Goal: Task Accomplishment & Management: Manage account settings

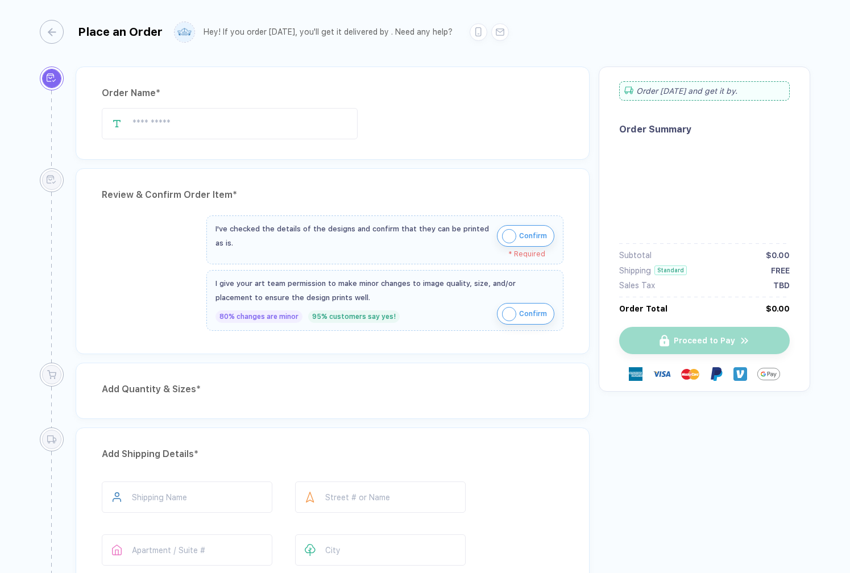
type input "**"
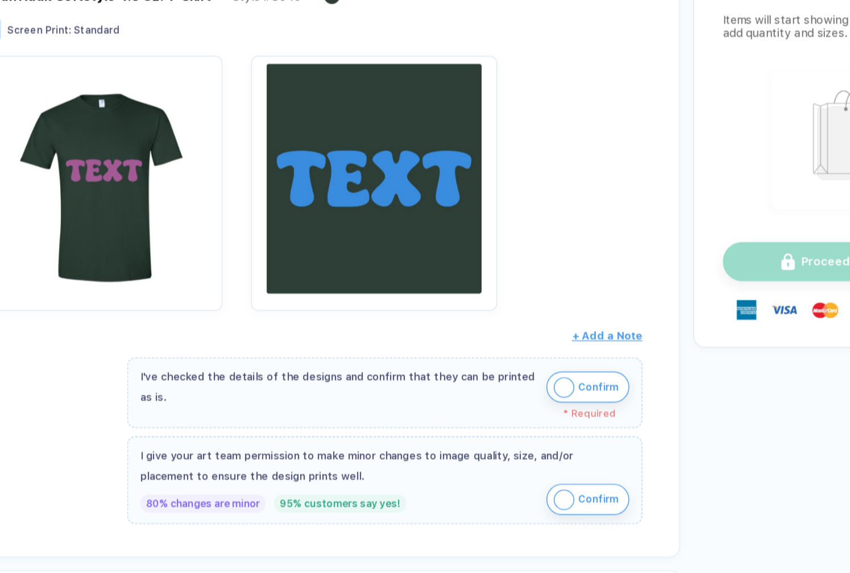
scroll to position [132, 0]
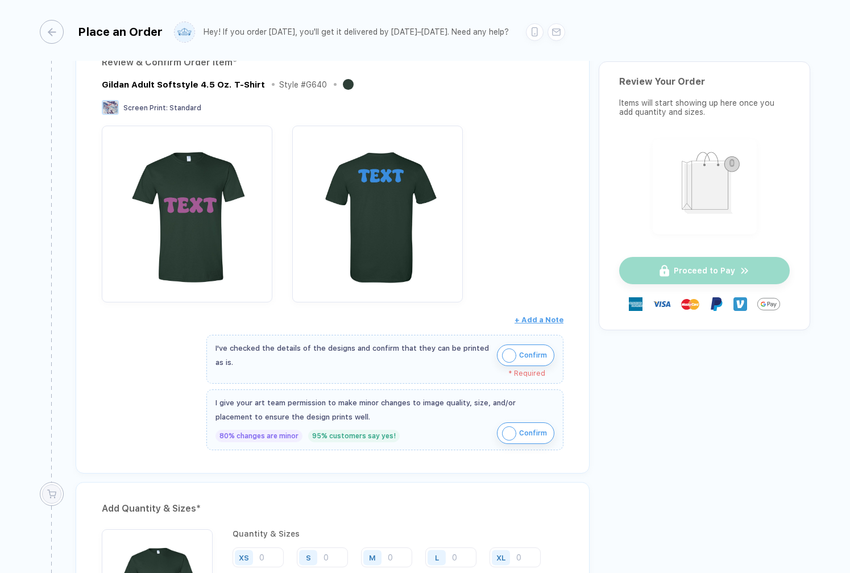
click at [406, 426] on div "80% changes are minor 95% customers say yes! Confirm" at bounding box center [384, 434] width 339 height 20
click at [491, 359] on div "I've checked the details of the designs and confirm that they can be printed as…" at bounding box center [384, 355] width 339 height 28
click at [497, 356] on button "Confirm" at bounding box center [525, 355] width 57 height 22
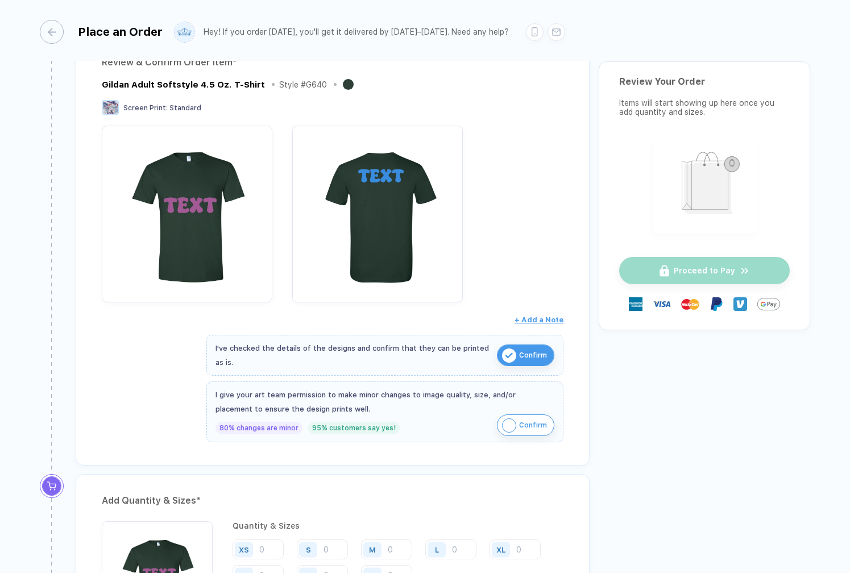
click at [504, 428] on img "button" at bounding box center [509, 425] width 14 height 14
click at [504, 427] on img "button" at bounding box center [509, 425] width 14 height 14
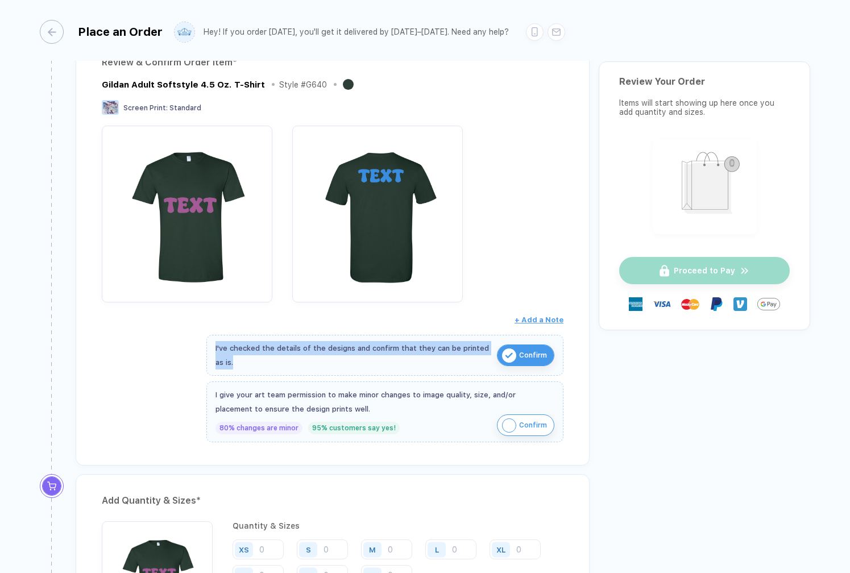
drag, startPoint x: 405, startPoint y: 360, endPoint x: 405, endPoint y: 342, distance: 18.8
click at [405, 335] on div "I've checked the details of the designs and confirm that they can be printed as…" at bounding box center [384, 355] width 357 height 41
click at [404, 351] on div "I've checked the details of the designs and confirm that they can be printed as…" at bounding box center [353, 355] width 276 height 28
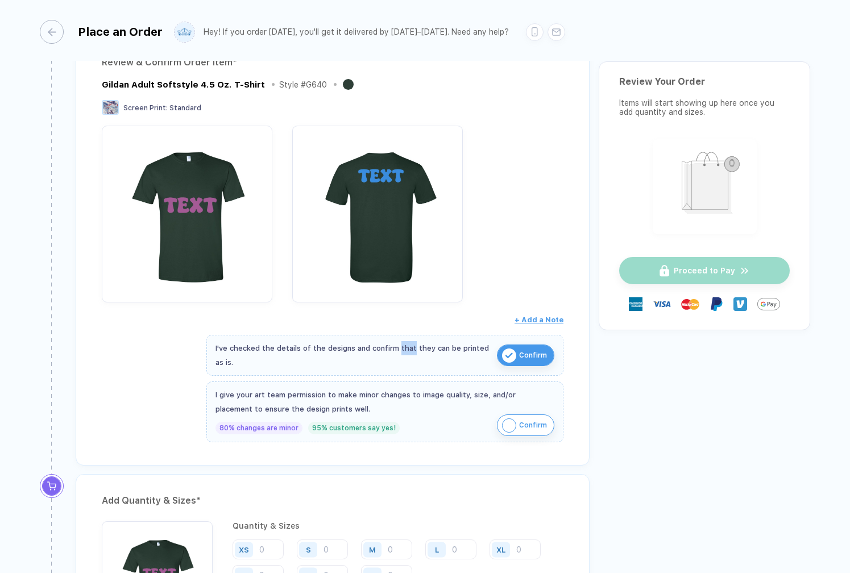
click at [404, 351] on div "I've checked the details of the designs and confirm that they can be printed as…" at bounding box center [353, 355] width 276 height 28
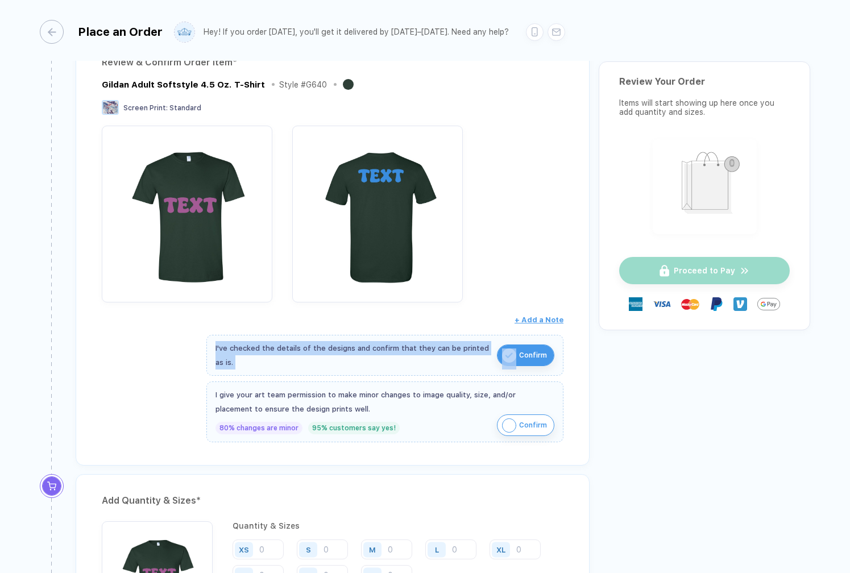
drag, startPoint x: 404, startPoint y: 351, endPoint x: 404, endPoint y: 365, distance: 13.6
click at [404, 365] on div "I've checked the details of the designs and confirm that they can be printed as…" at bounding box center [353, 355] width 276 height 28
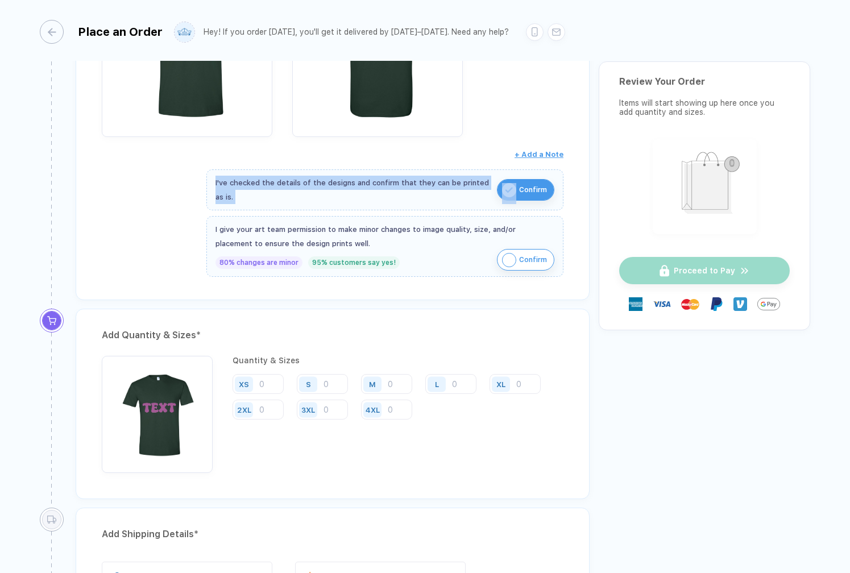
scroll to position [301, 0]
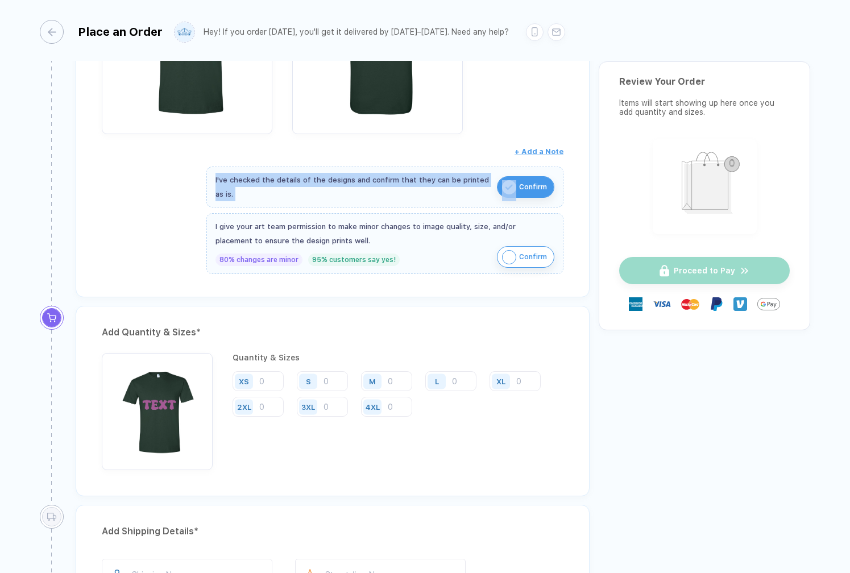
click at [543, 183] on button "Confirm" at bounding box center [525, 187] width 57 height 22
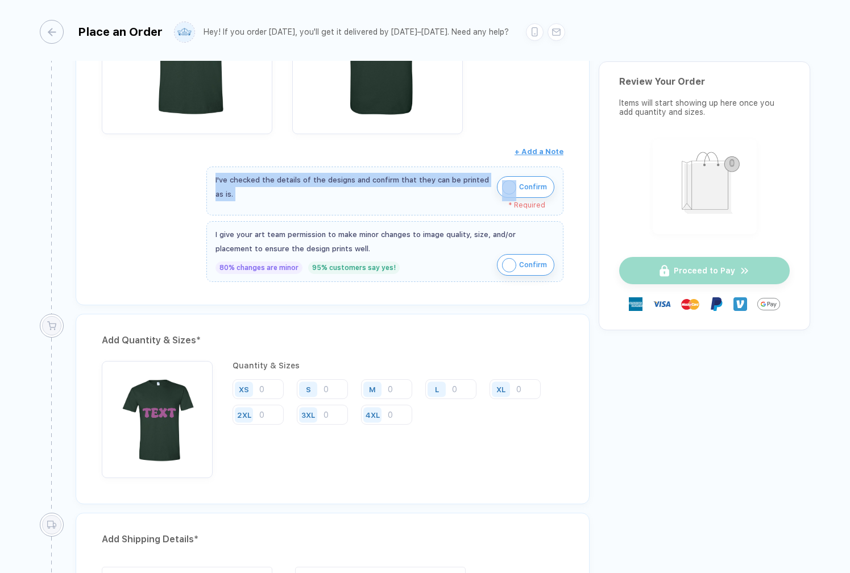
click at [530, 192] on span "Confirm" at bounding box center [533, 187] width 28 height 18
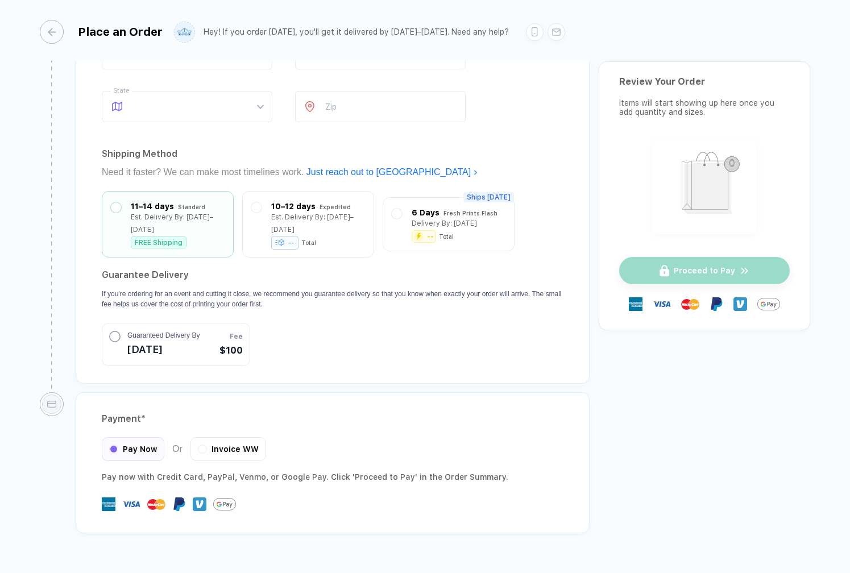
scroll to position [890, 0]
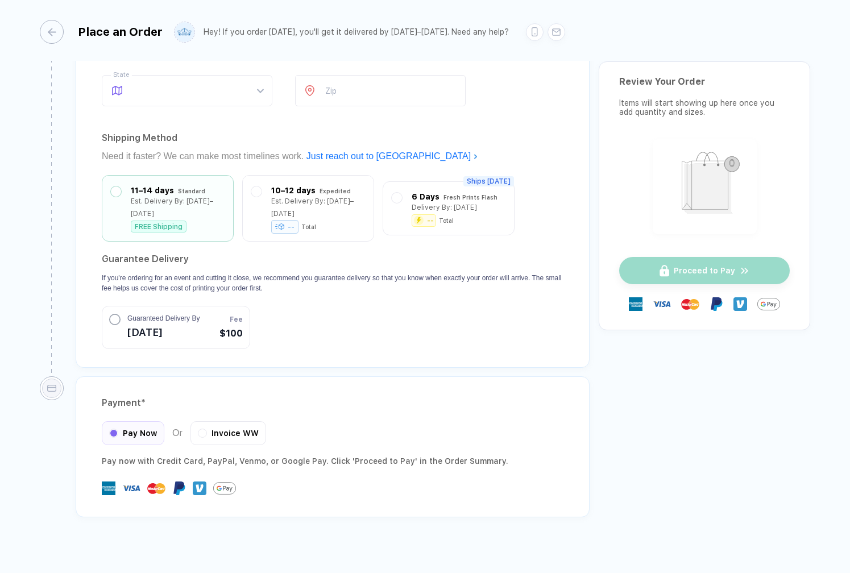
click at [200, 323] on span "[DATE]" at bounding box center [163, 332] width 72 height 18
click at [210, 309] on button "Guaranteed Delivery By [DATE] Fee $100" at bounding box center [176, 327] width 148 height 43
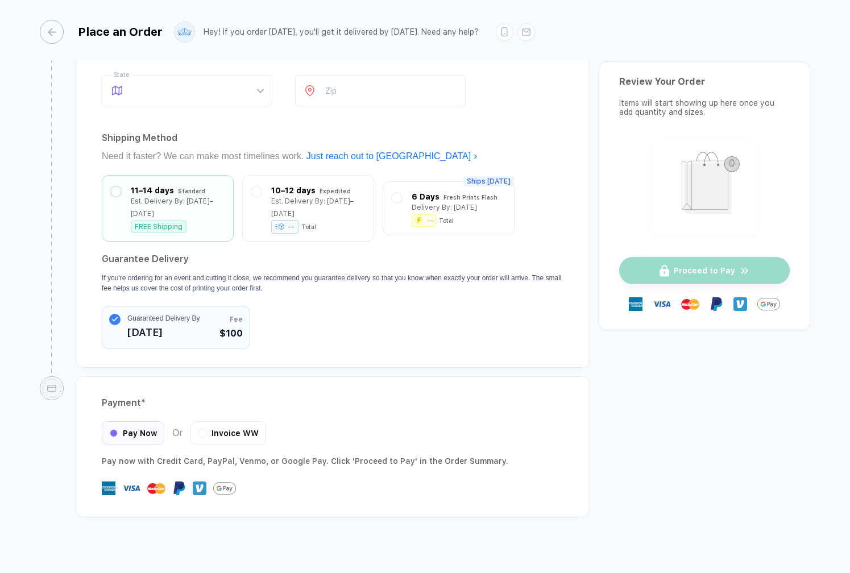
click at [210, 309] on button "Guaranteed Delivery By [DATE] Fee $100" at bounding box center [176, 327] width 148 height 43
click at [203, 306] on button "Guaranteed Delivery By [DATE] Fee $100" at bounding box center [176, 327] width 148 height 43
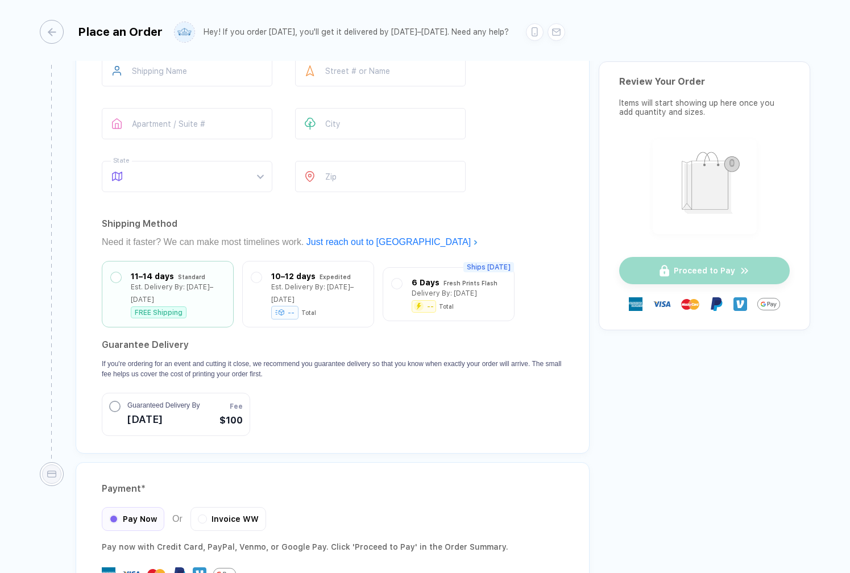
scroll to position [804, 0]
click at [292, 268] on div "10–12 days" at bounding box center [293, 274] width 44 height 13
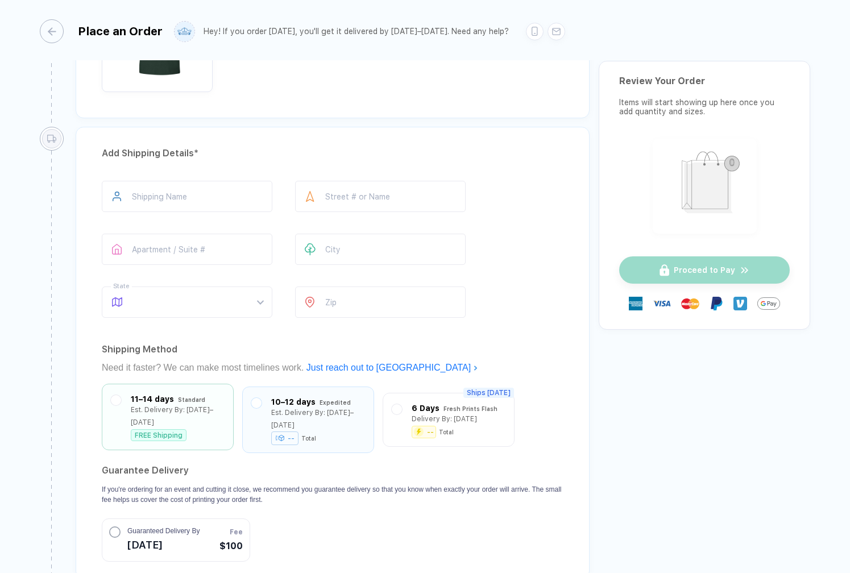
click at [188, 393] on div "Standard" at bounding box center [191, 399] width 27 height 13
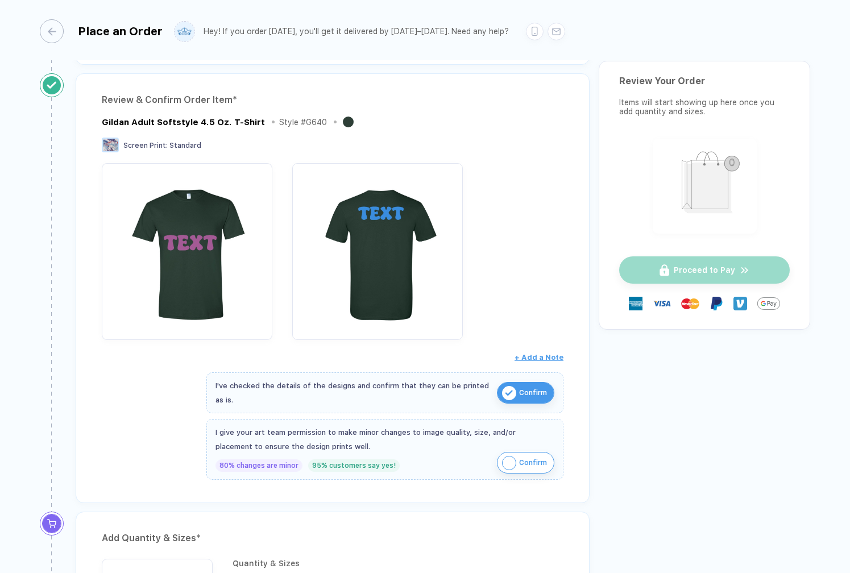
scroll to position [0, 0]
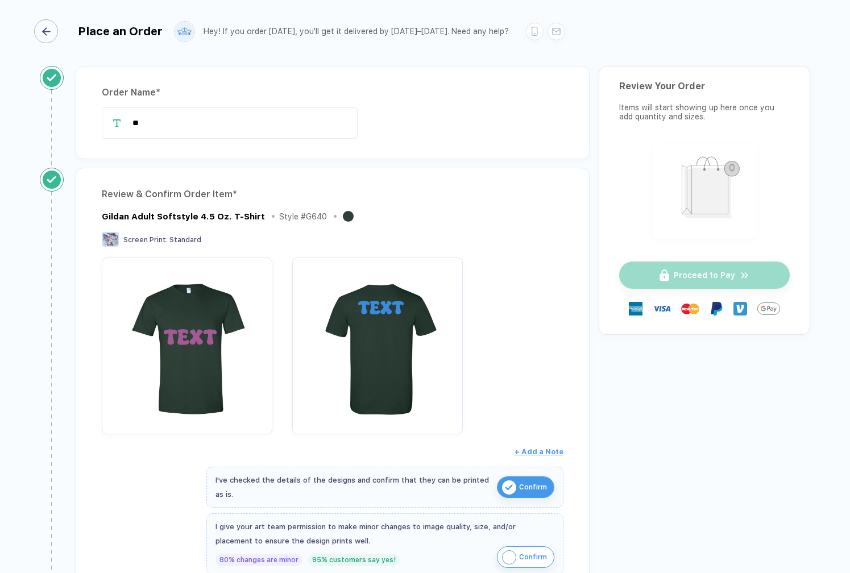
click at [47, 37] on div "button" at bounding box center [46, 31] width 24 height 24
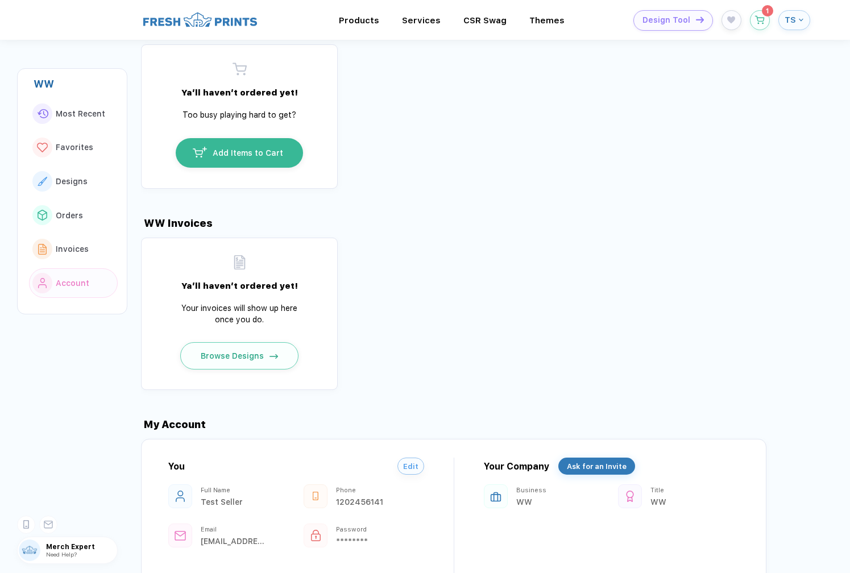
scroll to position [996, 0]
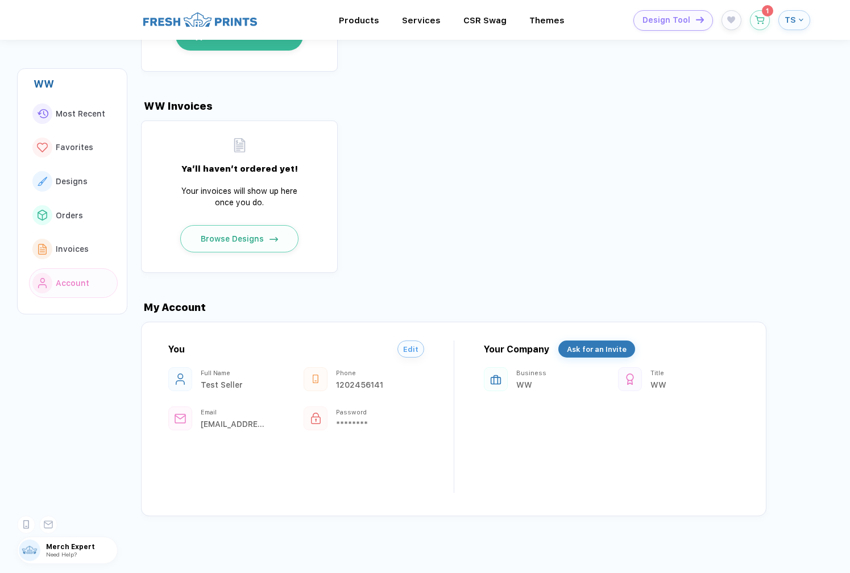
click at [56, 543] on span "Merch Expert" at bounding box center [81, 547] width 71 height 8
click at [90, 244] on button "Invoices" at bounding box center [73, 249] width 89 height 30
click at [79, 250] on span "Invoices" at bounding box center [72, 248] width 33 height 9
click at [79, 247] on span "Invoices" at bounding box center [72, 248] width 33 height 9
click at [80, 225] on button "Orders" at bounding box center [73, 216] width 89 height 30
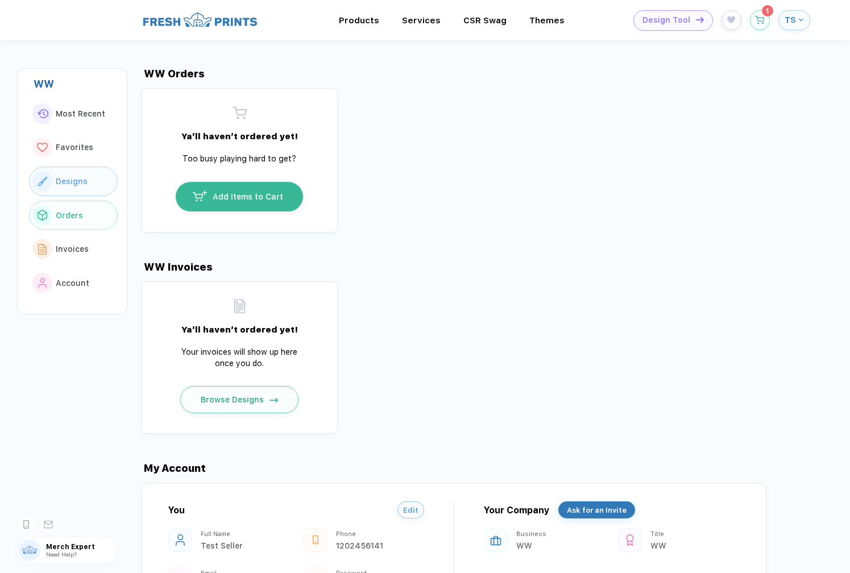
click at [78, 185] on button "Designs" at bounding box center [73, 182] width 89 height 30
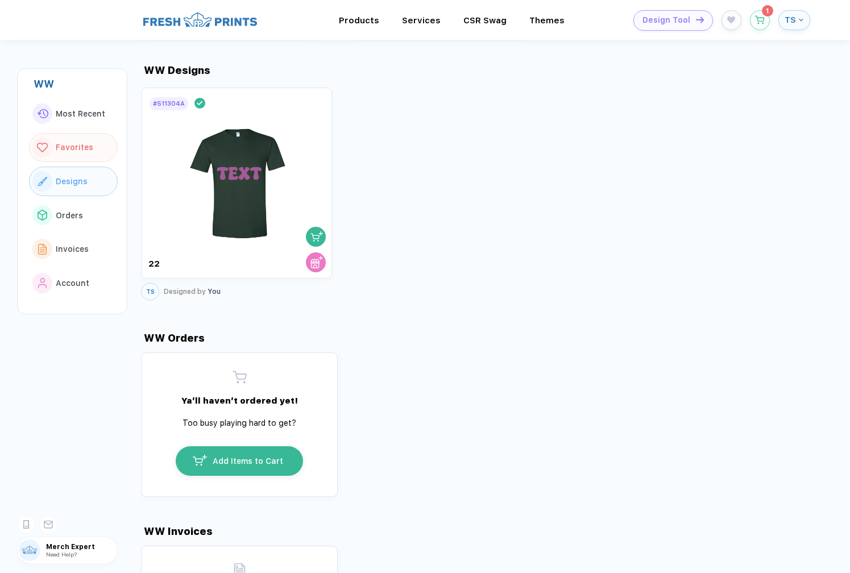
click at [76, 149] on span "Favorites" at bounding box center [75, 147] width 38 height 9
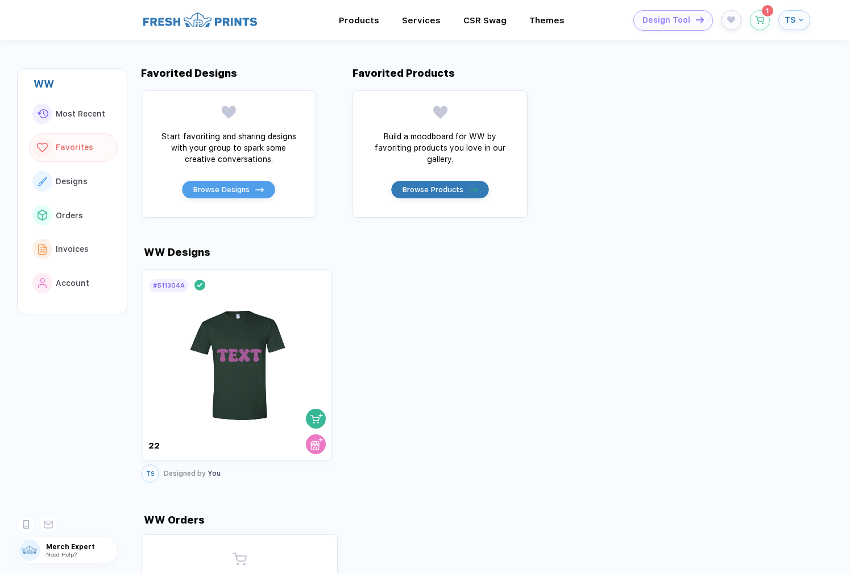
click at [78, 127] on div "Most Recent Favorites Designs Orders Invoices Account" at bounding box center [72, 198] width 109 height 199
click at [79, 121] on button "Most Recent" at bounding box center [73, 114] width 89 height 30
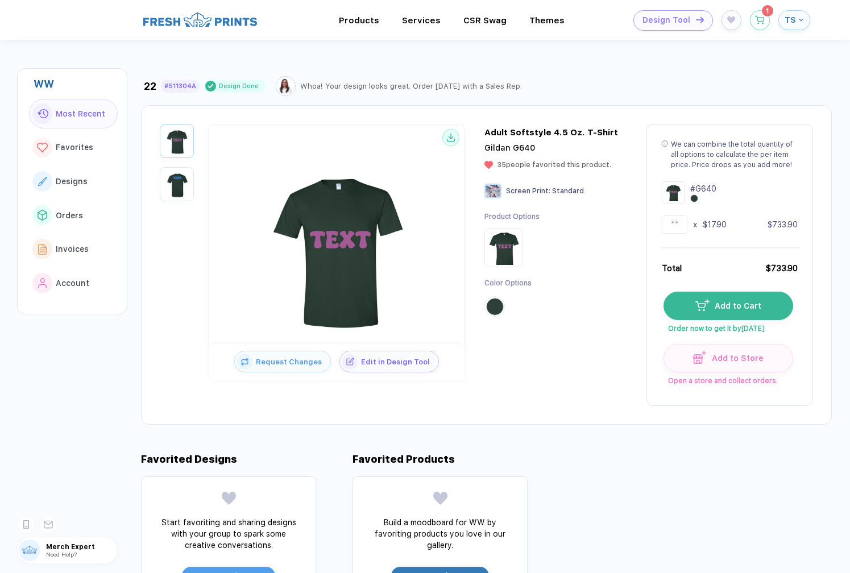
scroll to position [0, 0]
click at [236, 17] on img at bounding box center [200, 20] width 114 height 18
